Goal: Task Accomplishment & Management: Manage account settings

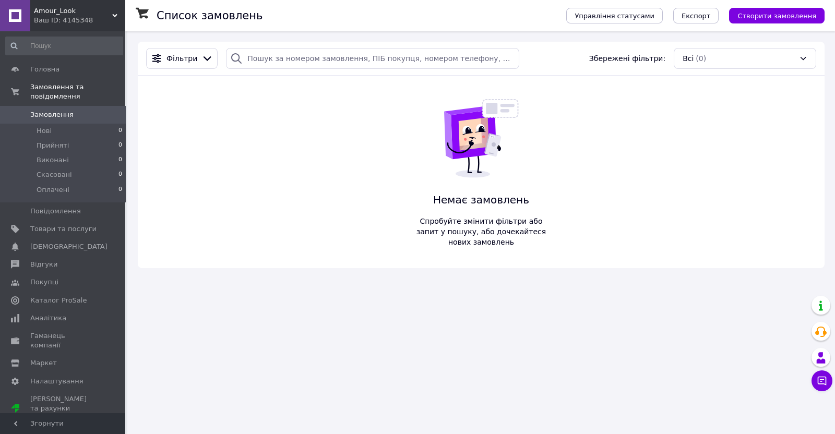
drag, startPoint x: 0, startPoint y: 0, endPoint x: 611, endPoint y: 173, distance: 634.6
click at [611, 173] on div "Фільтри Збережені фільтри: Всі (0) Немає замовлень Спробуйте змінити фільтри аб…" at bounding box center [481, 155] width 687 height 226
click at [73, 296] on span "Каталог ProSale" at bounding box center [58, 300] width 56 height 9
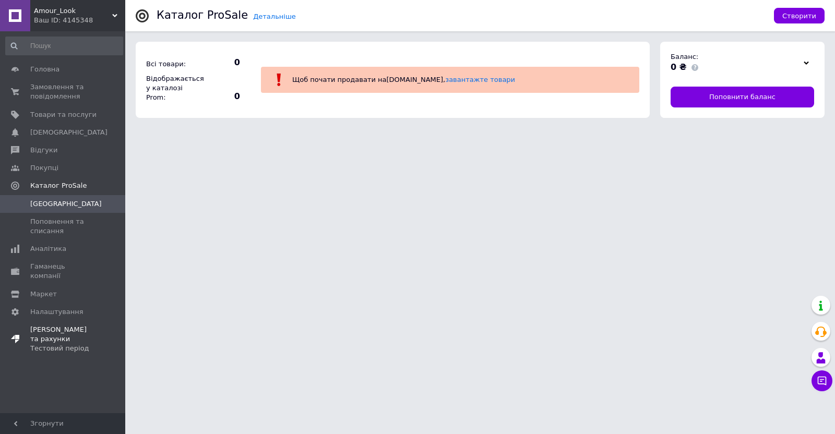
click at [43, 334] on link "[DEMOGRAPHIC_DATA] та рахунки Тестовий період" at bounding box center [64, 339] width 128 height 37
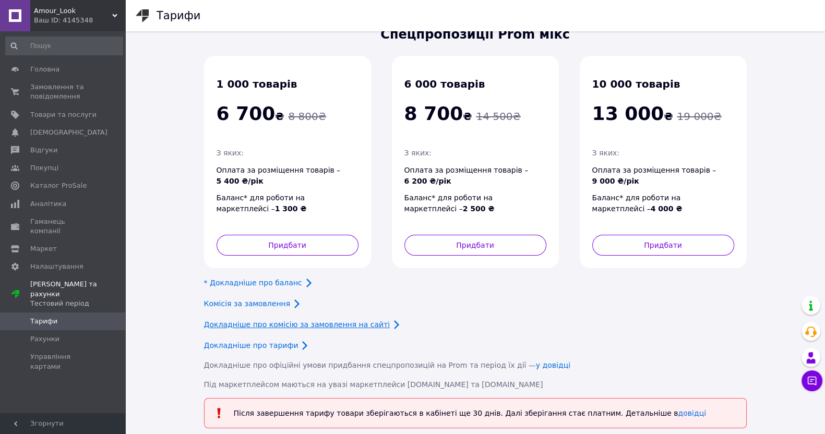
scroll to position [41, 0]
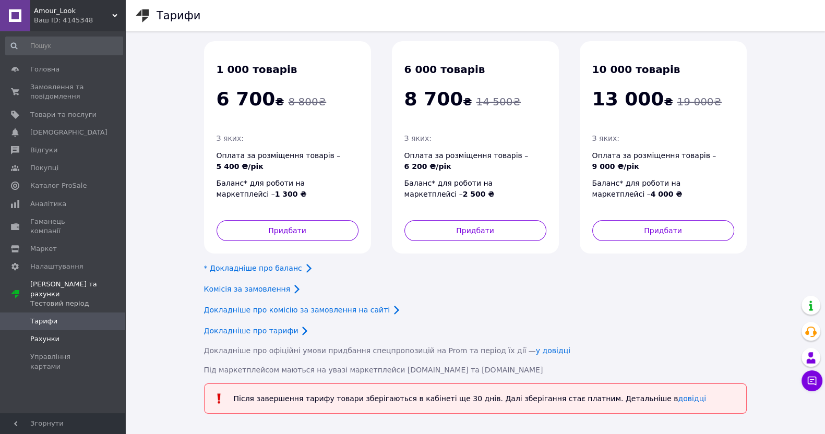
click at [83, 334] on span "Рахунки" at bounding box center [63, 338] width 66 height 9
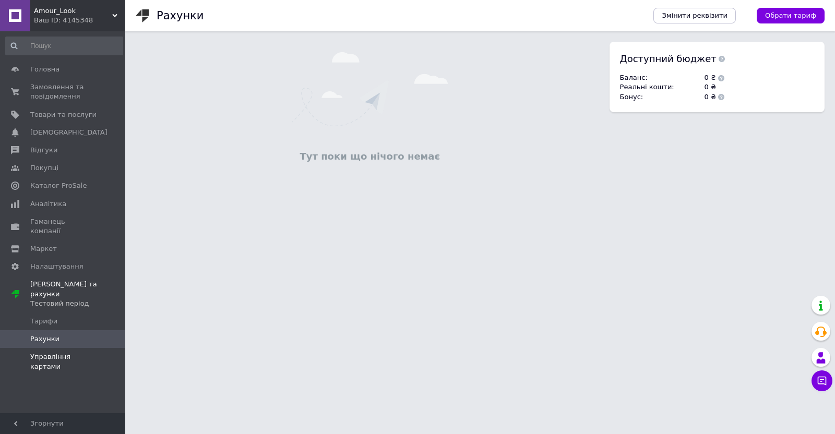
click at [76, 352] on span "Управління картами" at bounding box center [63, 361] width 66 height 19
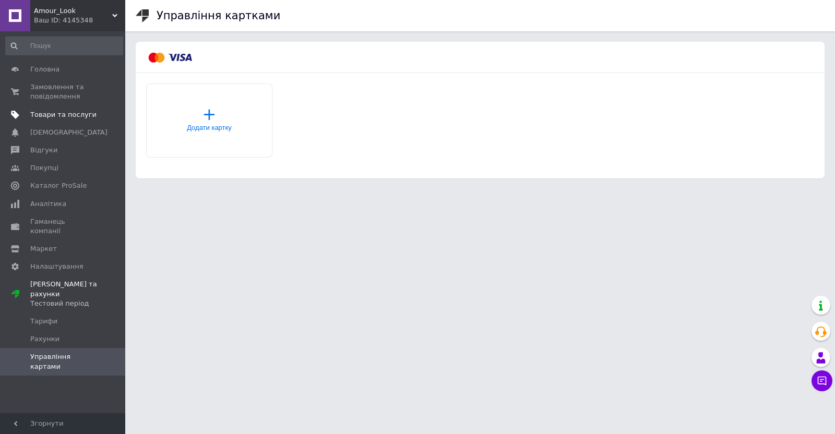
click at [63, 111] on span "Товари та послуги" at bounding box center [63, 114] width 66 height 9
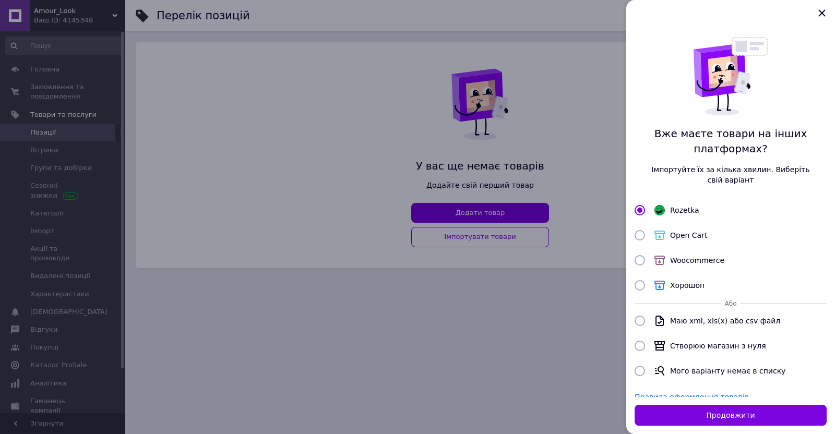
click at [809, 11] on div at bounding box center [730, 13] width 209 height 26
click at [555, 185] on div at bounding box center [417, 217] width 835 height 434
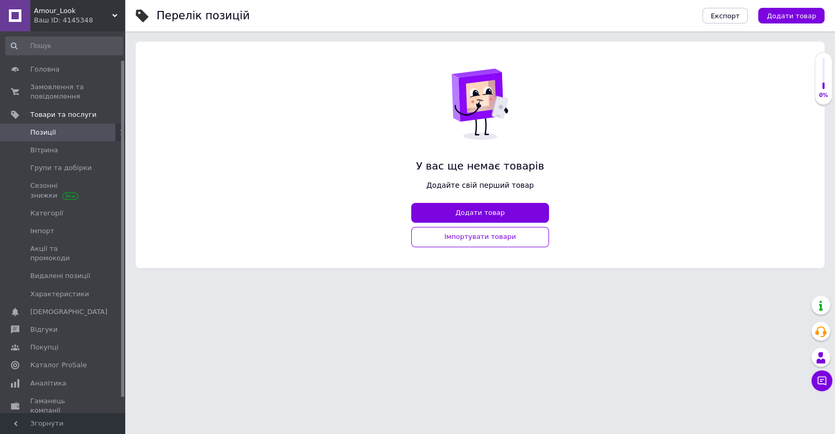
scroll to position [50, 0]
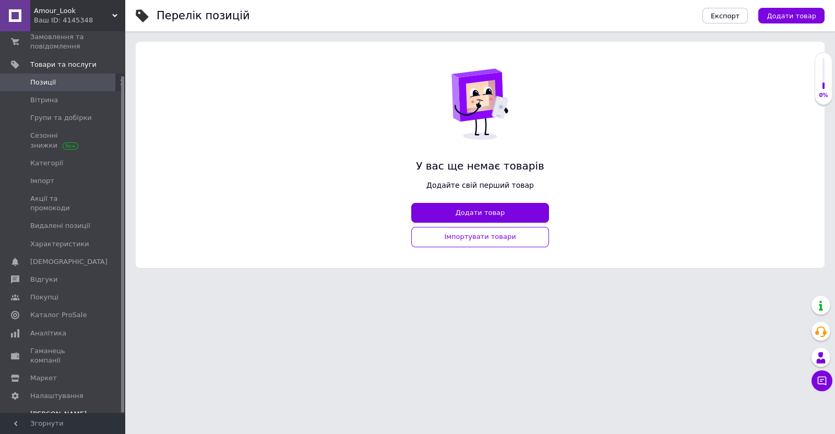
click at [59, 409] on link "[DEMOGRAPHIC_DATA] та рахунки Тестовий період" at bounding box center [64, 423] width 128 height 37
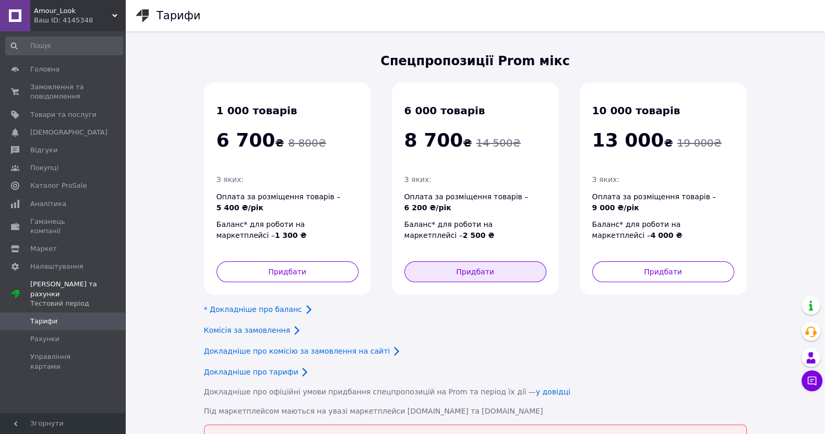
click at [446, 269] on button "Придбати" at bounding box center [475, 271] width 142 height 21
